Goal: Task Accomplishment & Management: Use online tool/utility

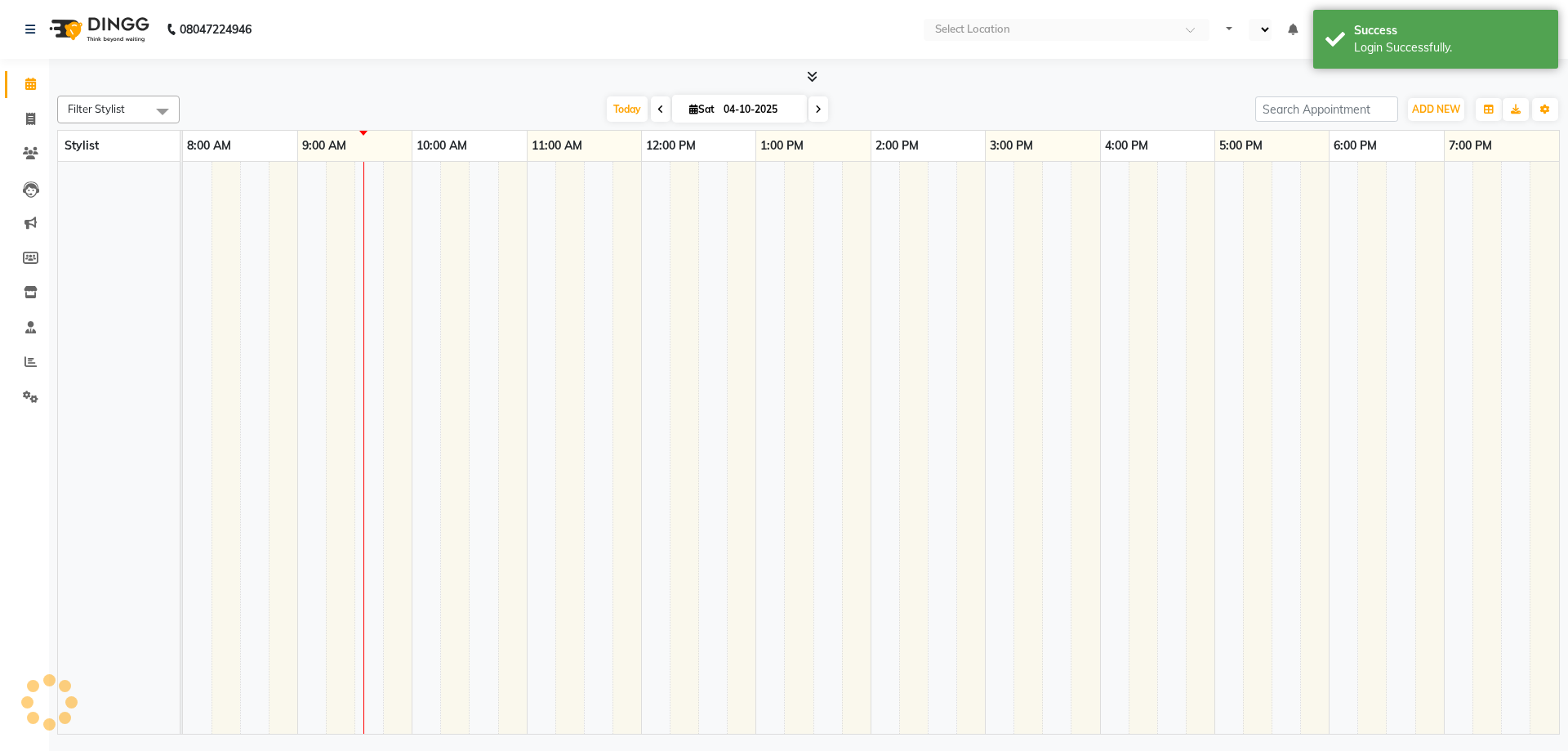
select select "en"
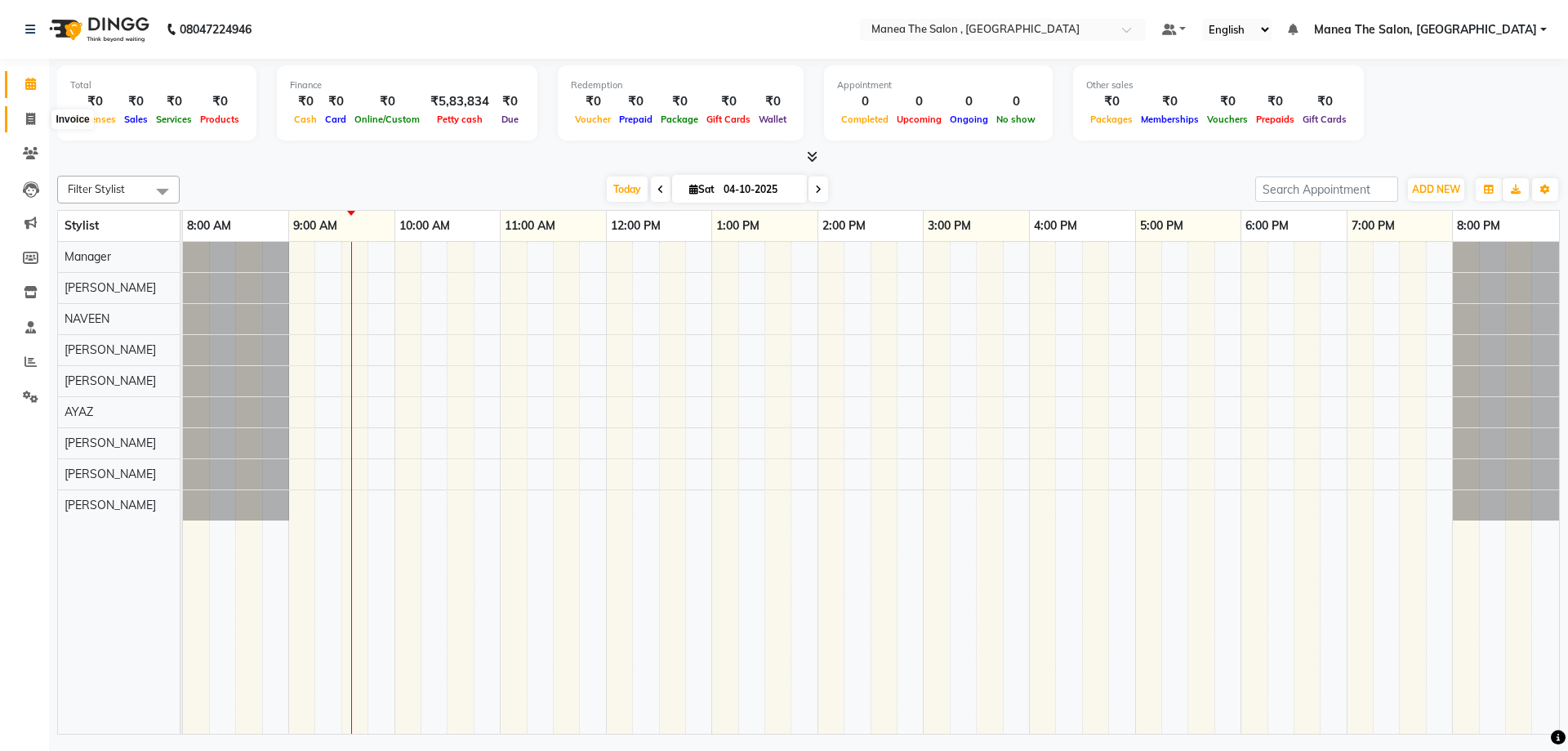
click at [24, 117] on span at bounding box center [31, 119] width 29 height 18
select select "7201"
select select "service"
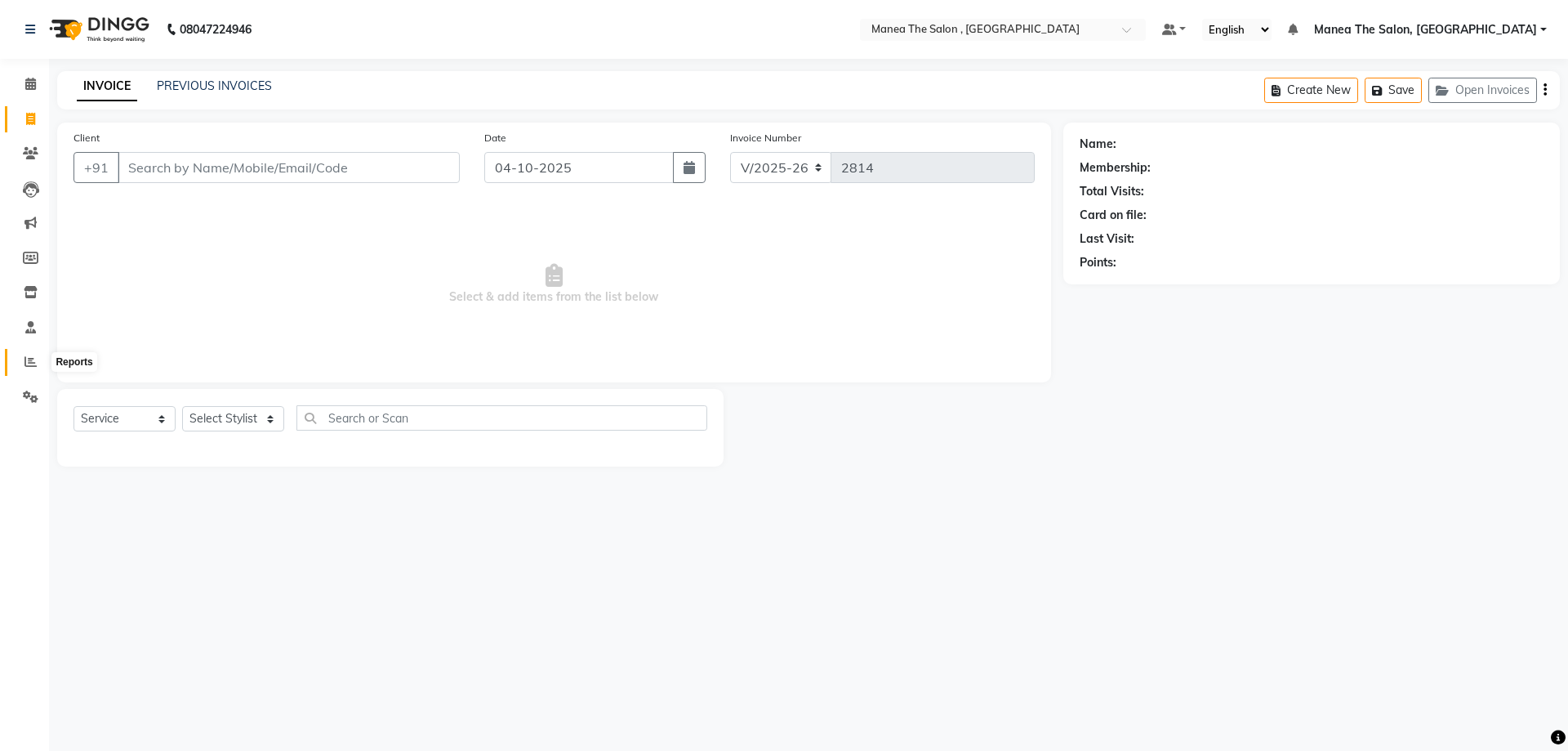
click at [25, 363] on icon at bounding box center [31, 362] width 12 height 12
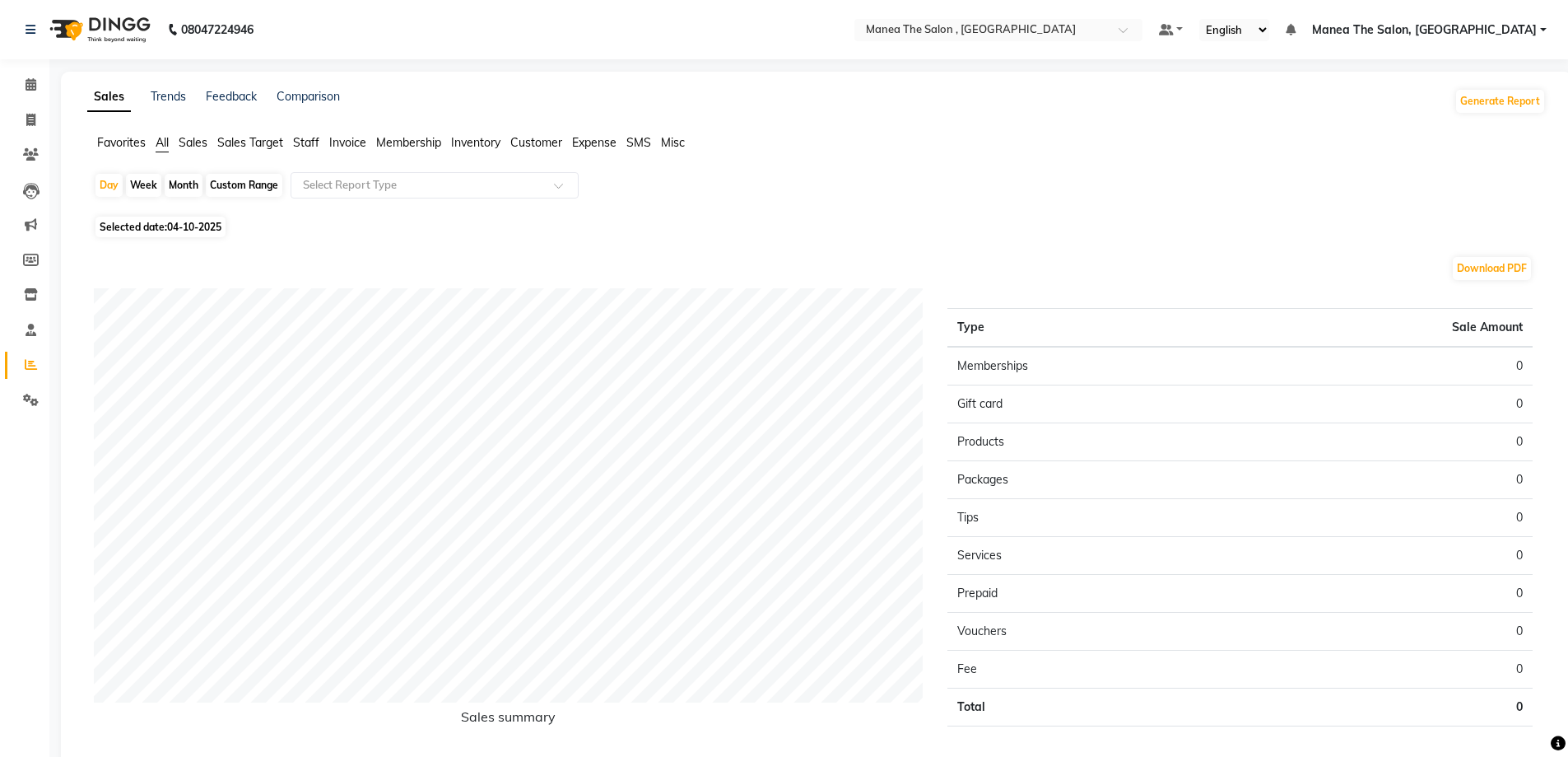
click at [196, 179] on div "Month" at bounding box center [184, 185] width 38 height 23
select select "10"
select select "2025"
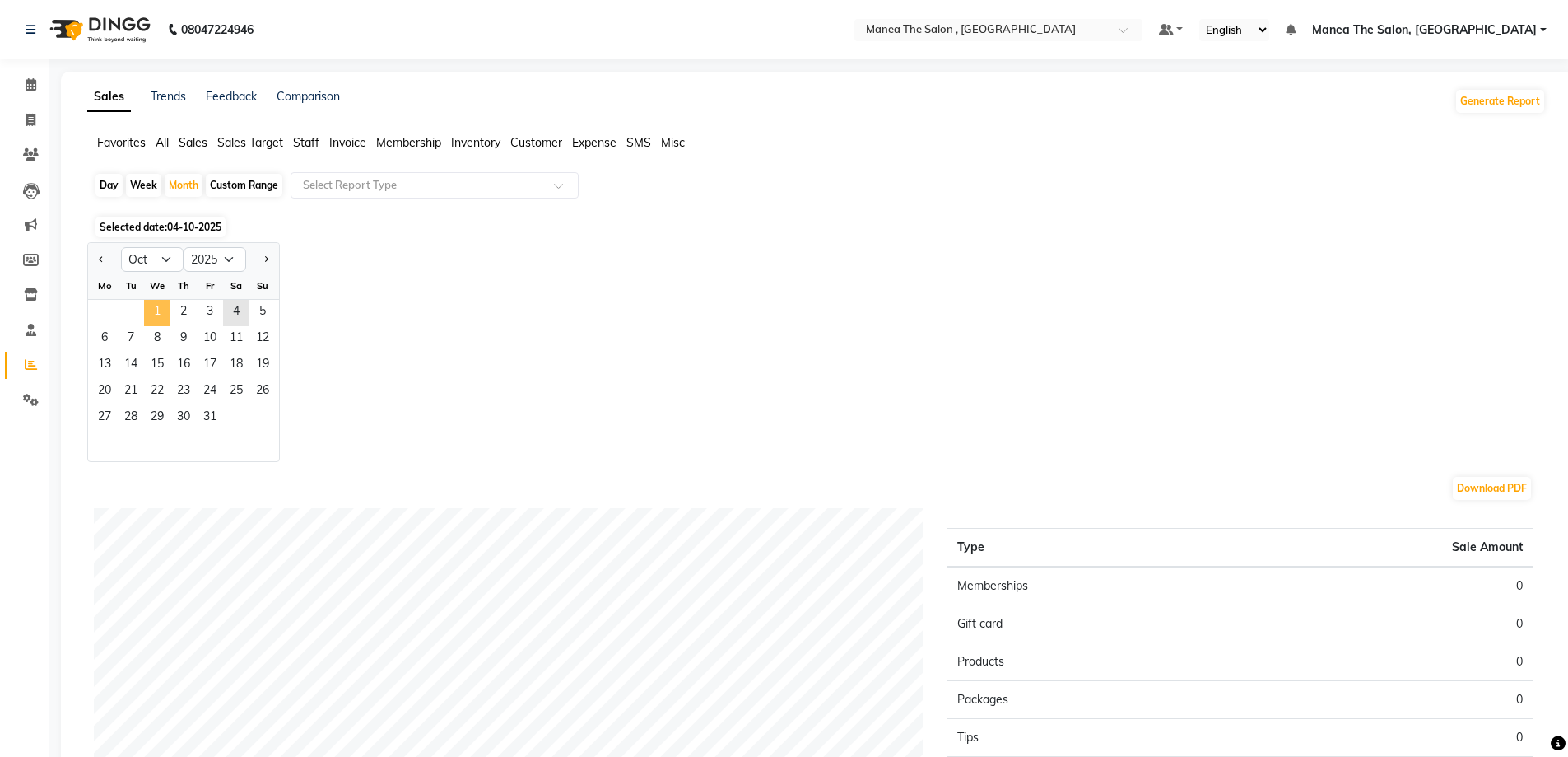
click at [164, 302] on span "1" at bounding box center [157, 313] width 26 height 26
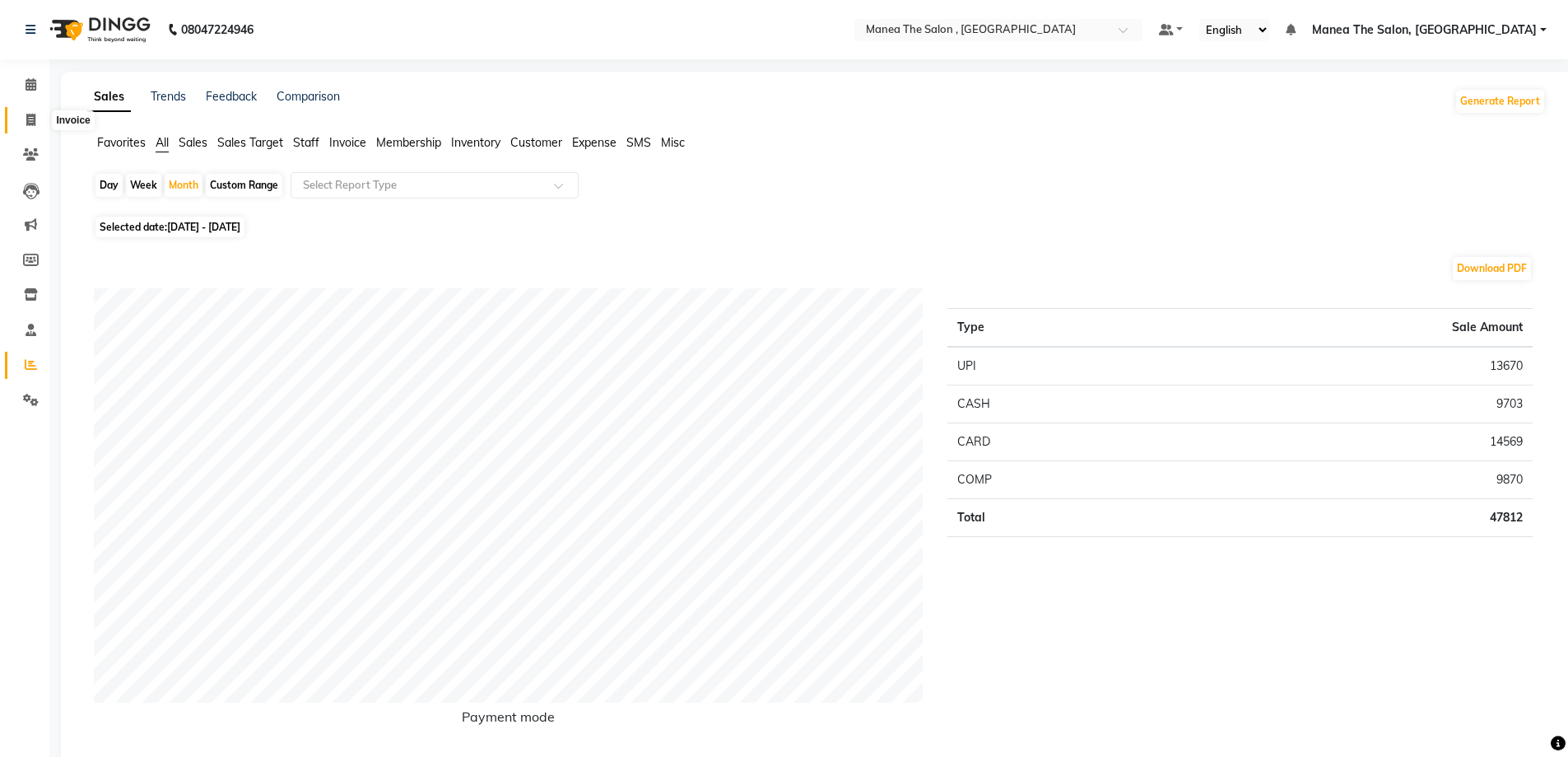
click at [34, 117] on icon at bounding box center [31, 120] width 9 height 12
select select "service"
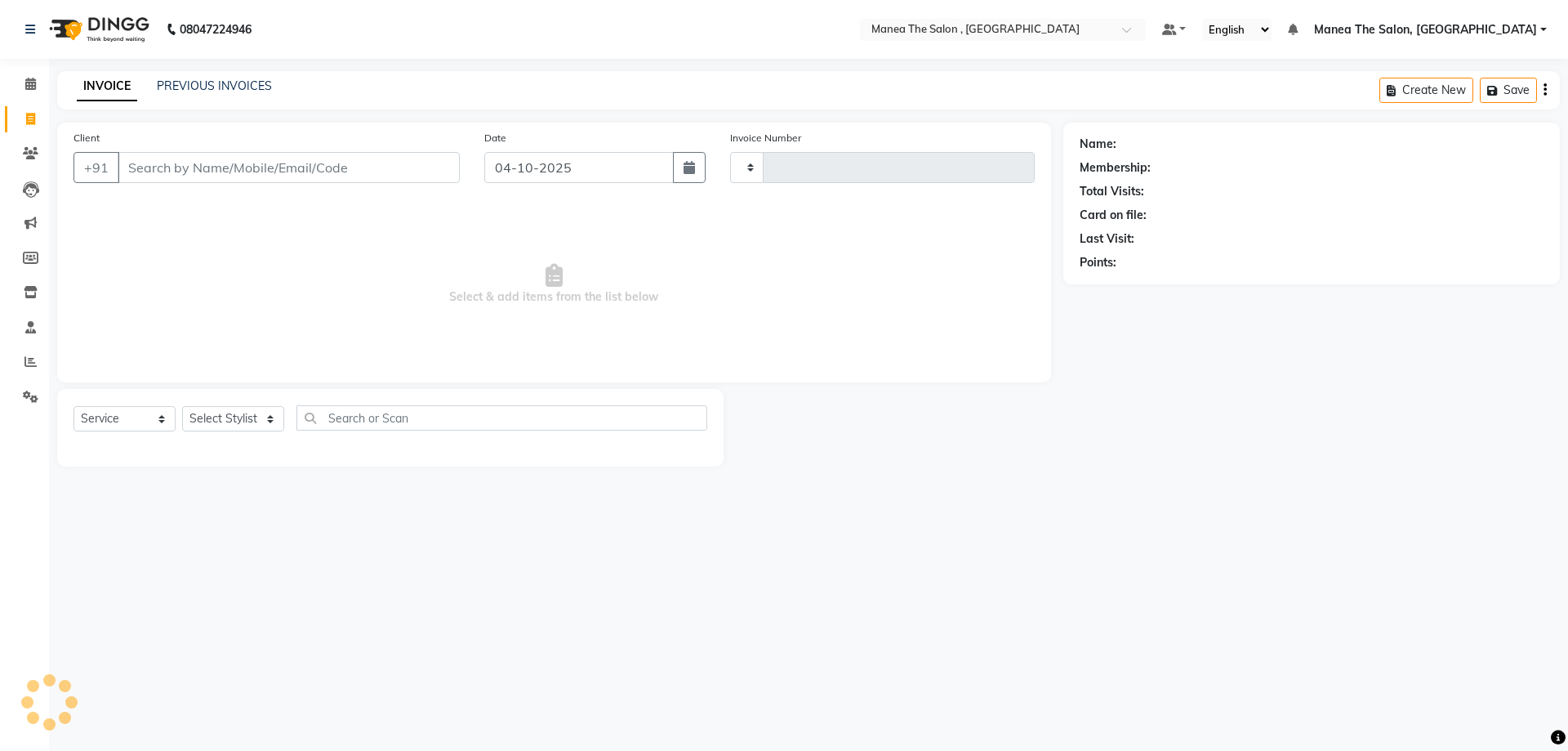
type input "2814"
select select "7201"
click at [174, 84] on link "PREVIOUS INVOICES" at bounding box center [214, 86] width 115 height 15
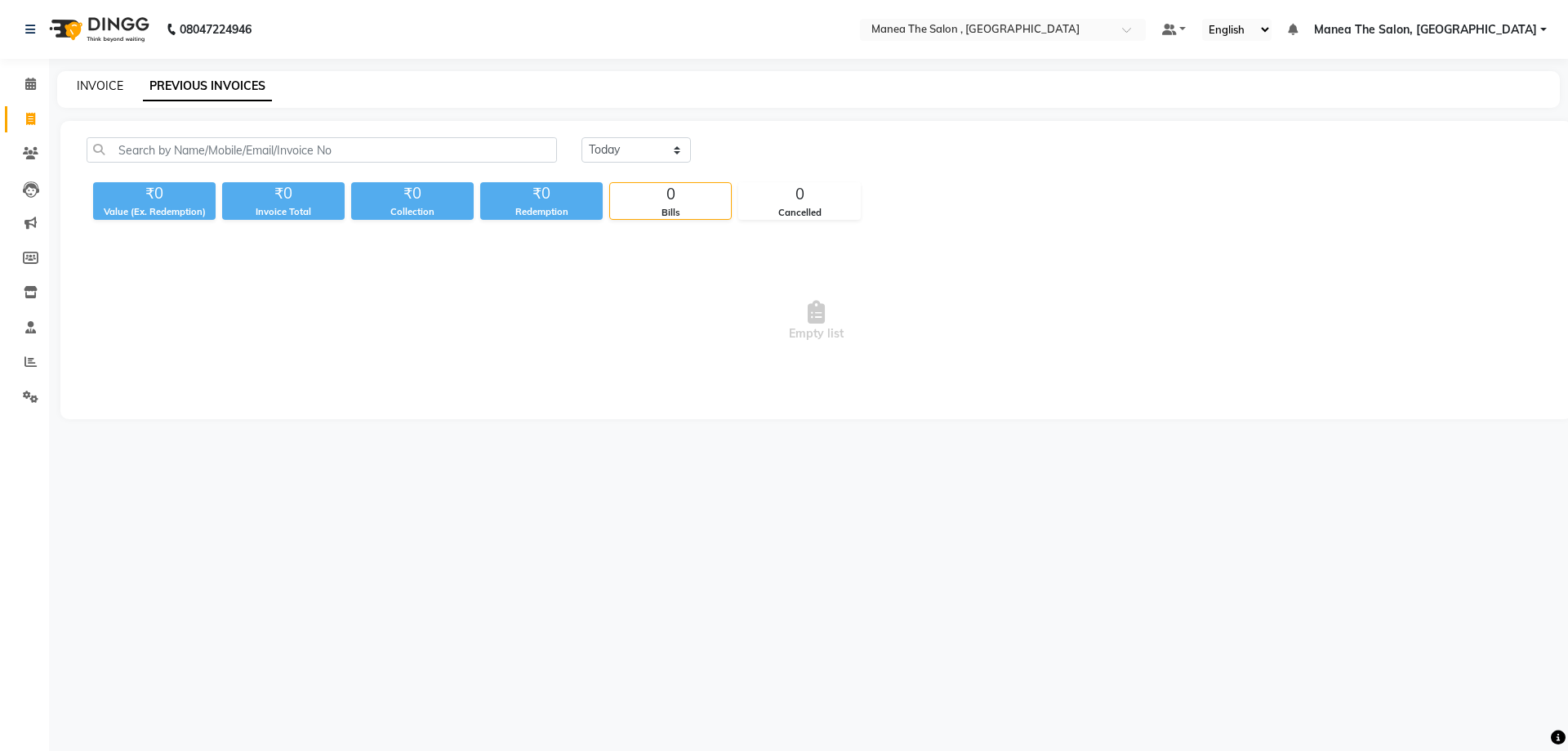
click at [93, 79] on link "INVOICE" at bounding box center [100, 86] width 46 height 15
select select "service"
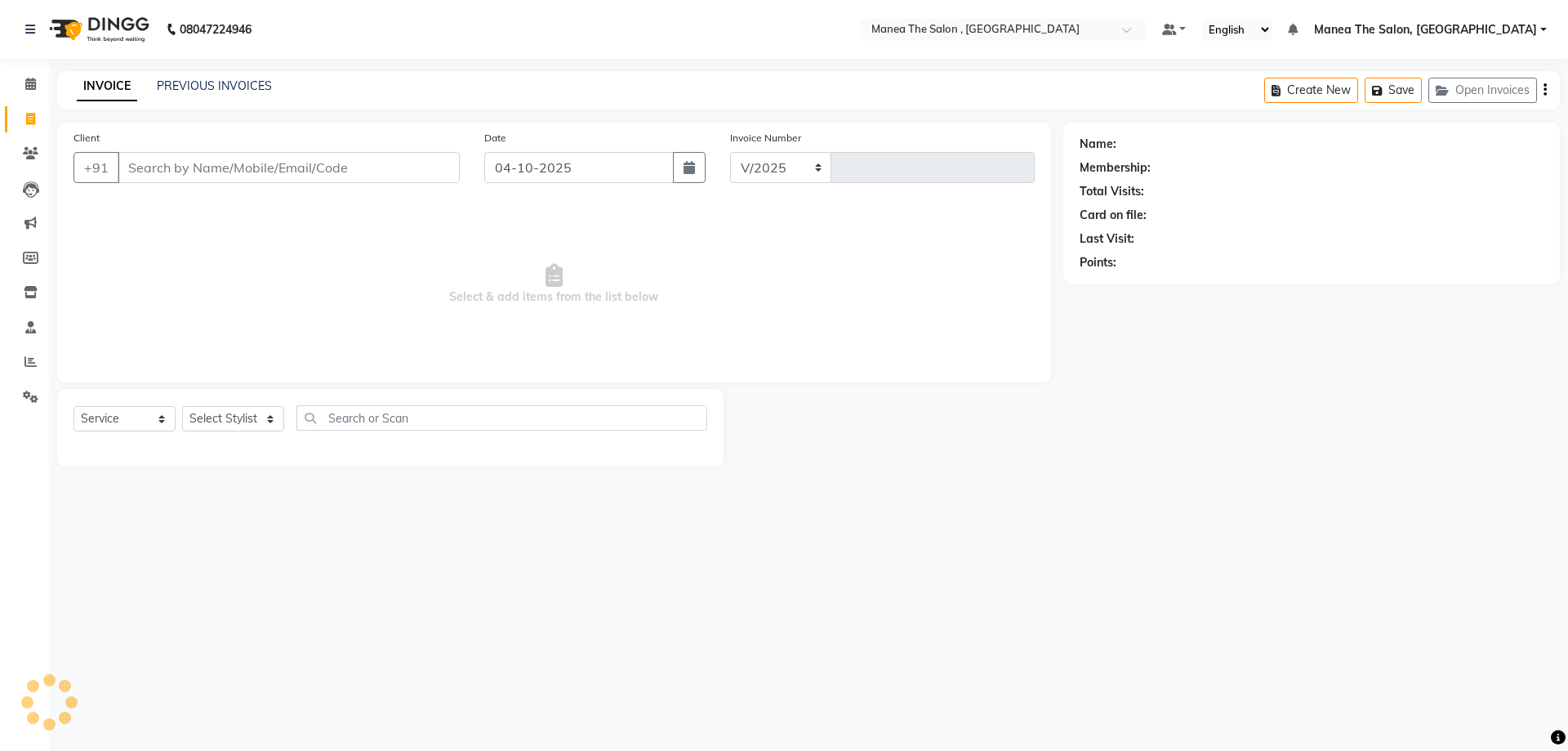
select select "7201"
type input "2814"
